Goal: Information Seeking & Learning: Learn about a topic

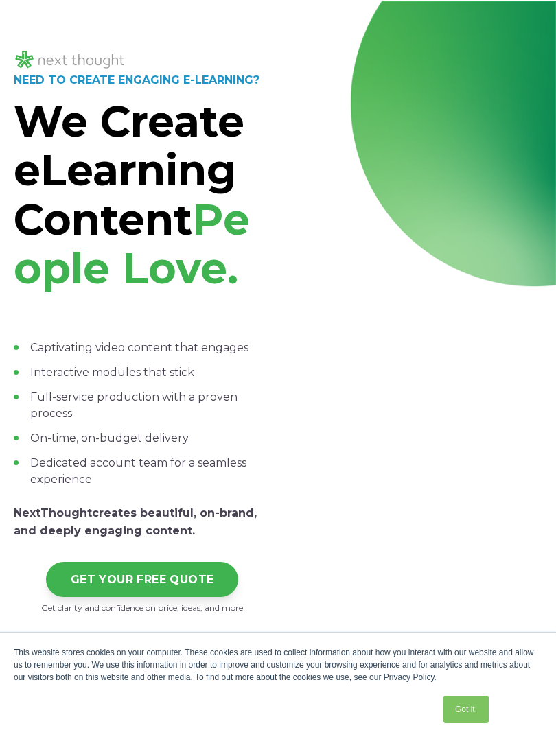
click at [533, 7] on div "NEED TO CREATE ENGAGING E-LEARNING? We Create eLearning Content People Love. Ca…" at bounding box center [278, 349] width 556 height 696
click at [41, 0] on div at bounding box center [278, 0] width 556 height 1
click at [485, 47] on div at bounding box center [278, 49] width 528 height 45
click at [50, 14] on div "NEED TO CREATE ENGAGING E-LEARNING? We Create eLearning Content People Love. Ca…" at bounding box center [278, 349] width 556 height 696
click at [469, 500] on div at bounding box center [413, 355] width 257 height 289
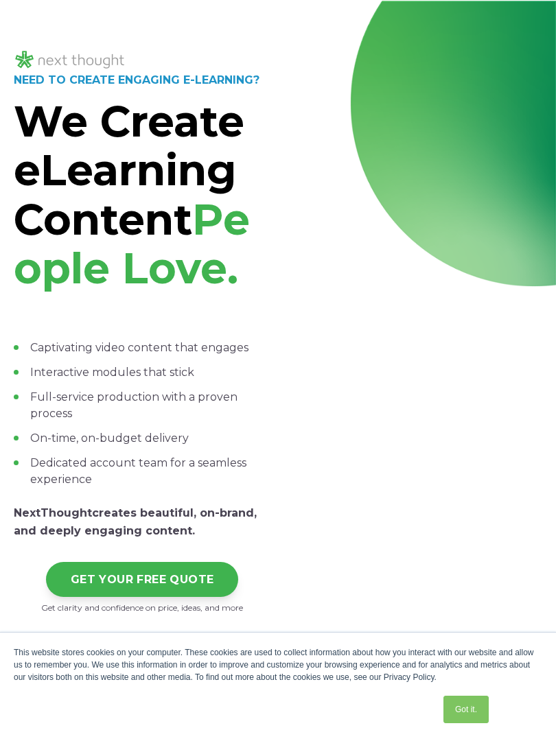
click at [491, 79] on div at bounding box center [413, 331] width 257 height 565
click at [530, 89] on div at bounding box center [413, 331] width 257 height 565
click at [525, 69] on div at bounding box center [278, 60] width 528 height 23
click at [502, 10] on div "NEED TO CREATE ENGAGING E-LEARNING? We Create eLearning Content People Love. Ca…" at bounding box center [278, 349] width 556 height 696
click at [519, 119] on div at bounding box center [413, 331] width 257 height 565
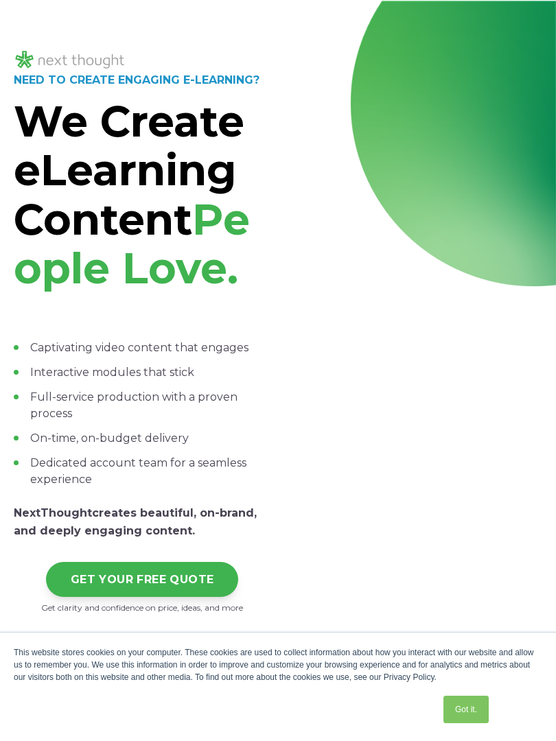
click at [475, 588] on div at bounding box center [413, 331] width 257 height 565
